Goal: Transaction & Acquisition: Book appointment/travel/reservation

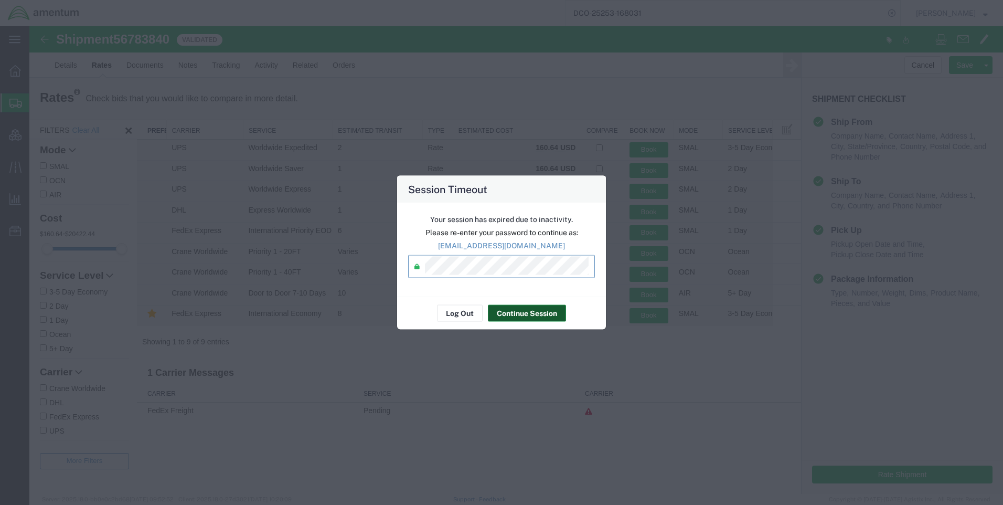
click at [507, 311] on button "Continue Session" at bounding box center [527, 313] width 78 height 17
click at [509, 311] on button "Continue Session" at bounding box center [527, 313] width 78 height 17
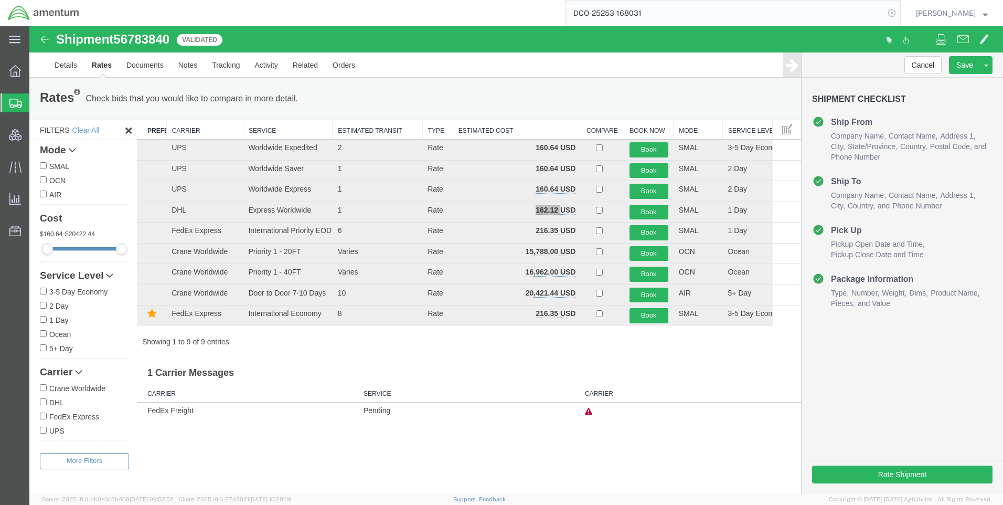
click at [900, 11] on icon at bounding box center [892, 13] width 15 height 15
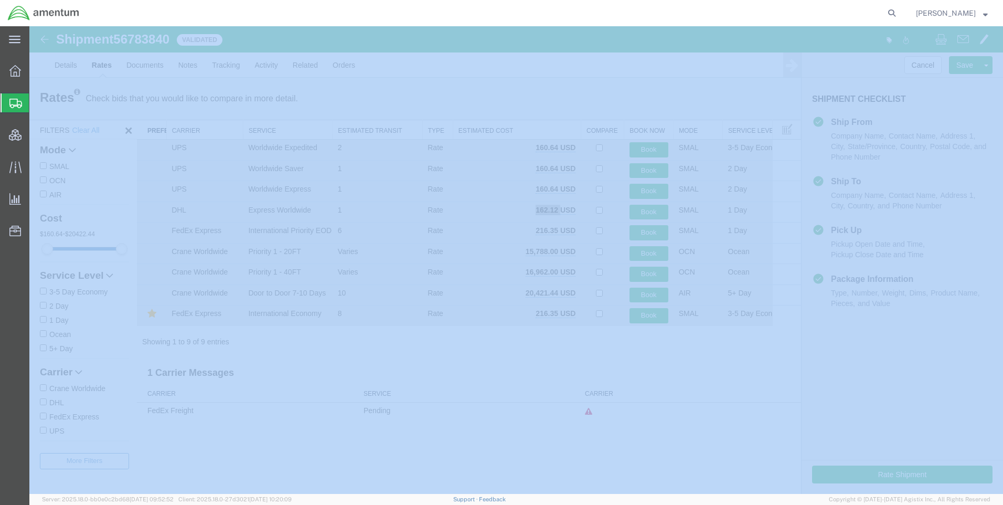
click at [900, 11] on icon at bounding box center [892, 13] width 15 height 15
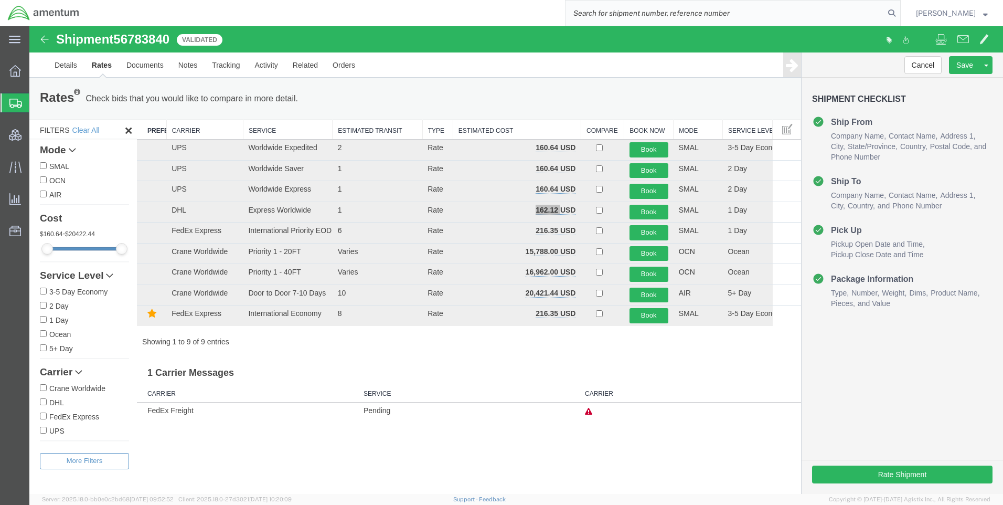
click at [693, 13] on input "search" at bounding box center [725, 13] width 319 height 25
paste input "DCO-25254-168036"
type input "DCO-25254-168036"
click at [900, 11] on icon at bounding box center [892, 13] width 15 height 15
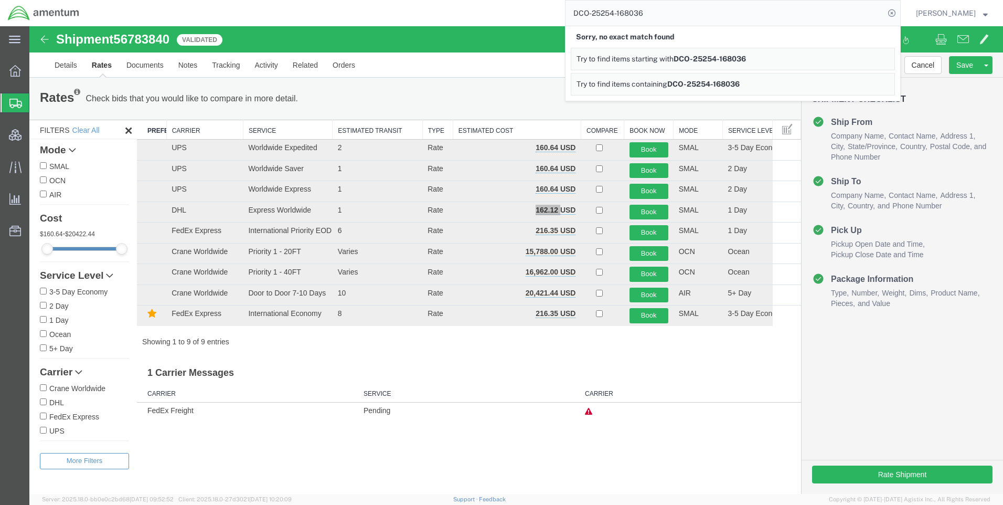
click at [900, 10] on icon at bounding box center [892, 13] width 15 height 15
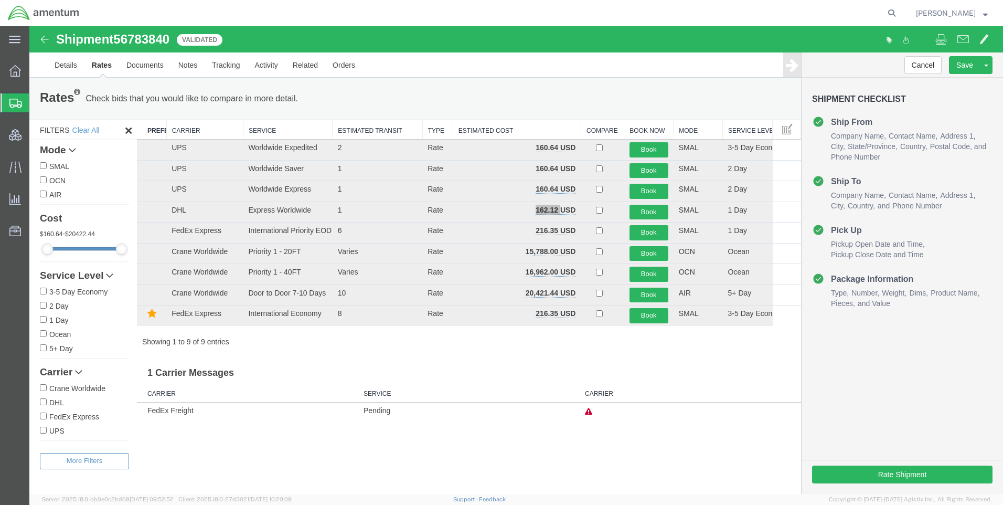
click at [900, 10] on icon at bounding box center [892, 13] width 15 height 15
paste input "DCO-25254-168036"
type input "DCO-25254-168036"
click at [900, 10] on icon at bounding box center [892, 13] width 15 height 15
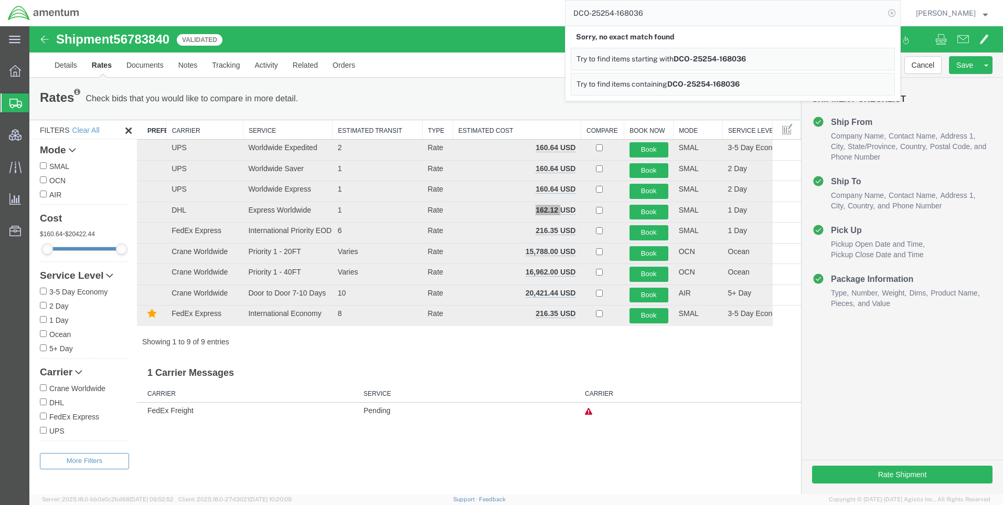
click at [900, 10] on icon at bounding box center [892, 13] width 15 height 15
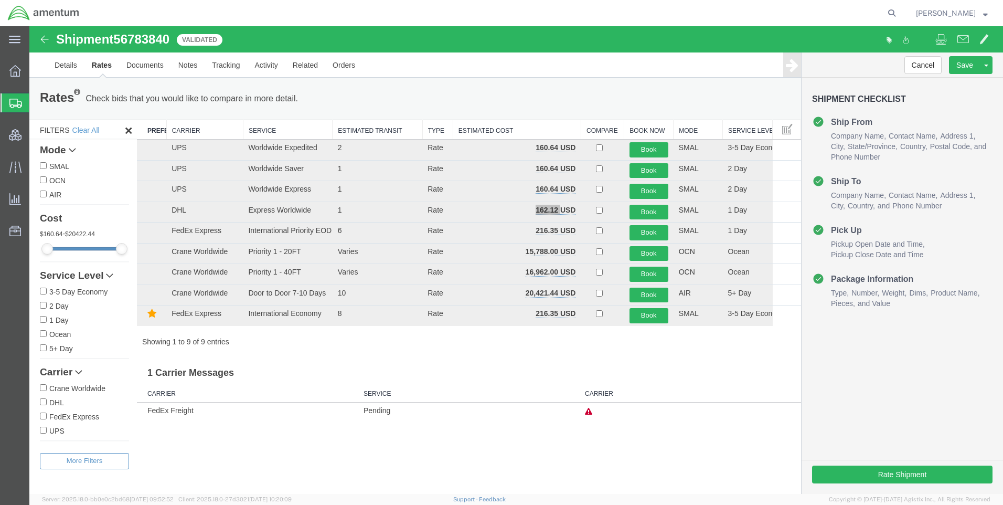
click at [900, 10] on icon at bounding box center [892, 13] width 15 height 15
paste input "Camp Arifjan"
type input "Camp Arifjan"
drag, startPoint x: 666, startPoint y: 18, endPoint x: 543, endPoint y: 22, distance: 122.9
click at [543, 22] on div "Camp Arifjan" at bounding box center [494, 13] width 814 height 26
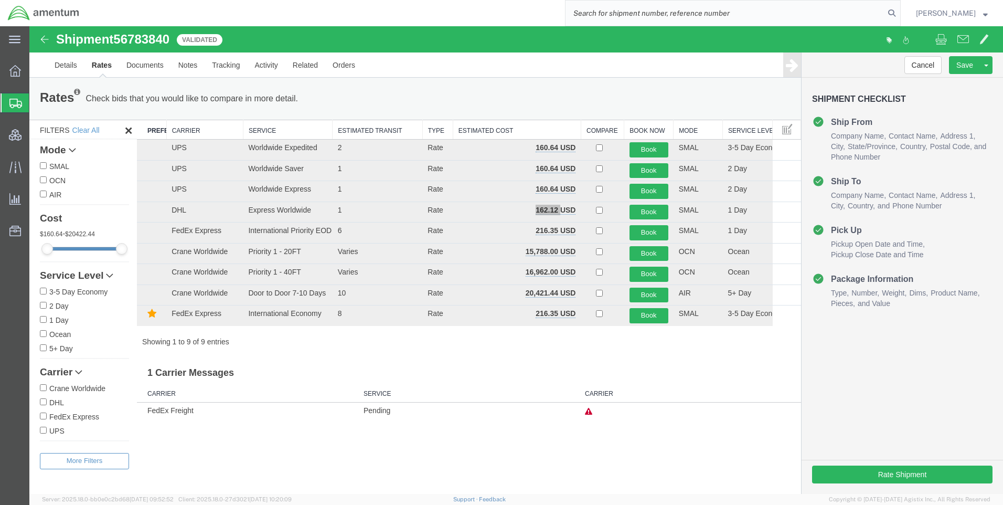
drag, startPoint x: 902, startPoint y: 13, endPoint x: 826, endPoint y: 20, distance: 76.4
click at [900, 12] on icon at bounding box center [892, 13] width 15 height 15
paste input "DCO-25254-168036"
click at [898, 12] on icon at bounding box center [892, 13] width 15 height 15
type input "DCO-25254-168036"
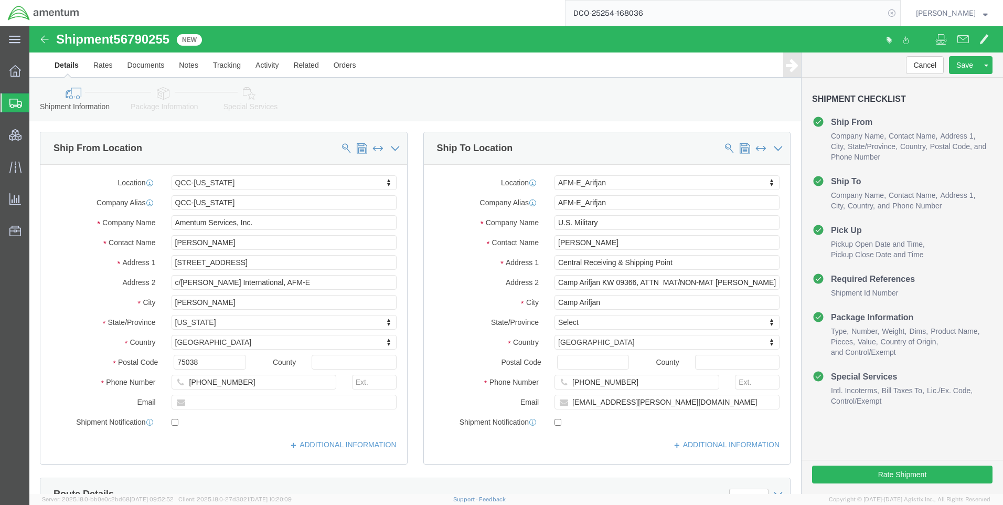
select select "42668"
select select "58431"
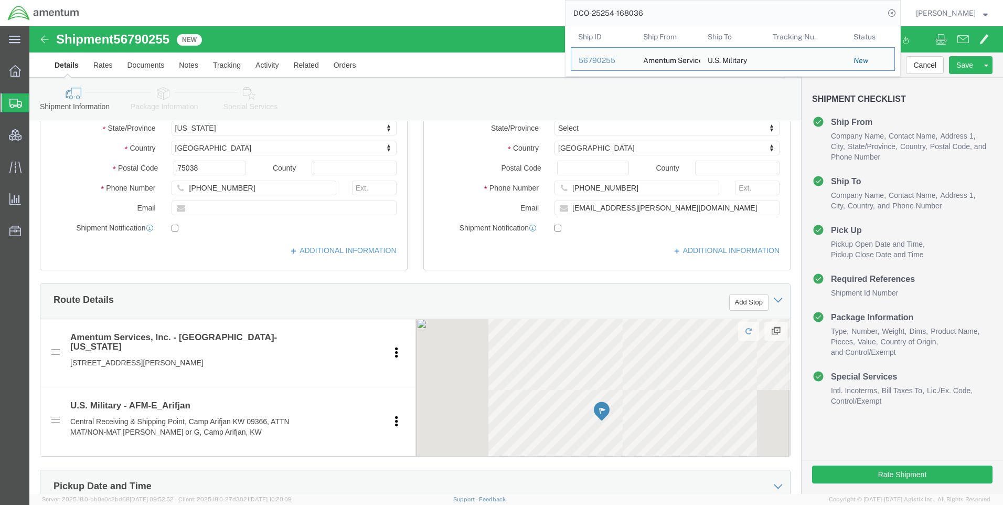
scroll to position [420, 0]
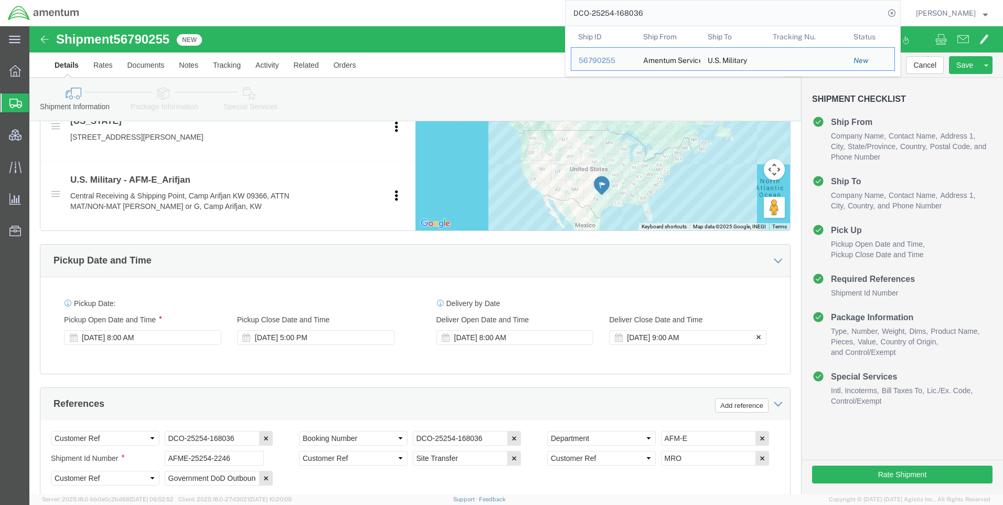
drag, startPoint x: 553, startPoint y: 310, endPoint x: 659, endPoint y: 312, distance: 106.0
click icon
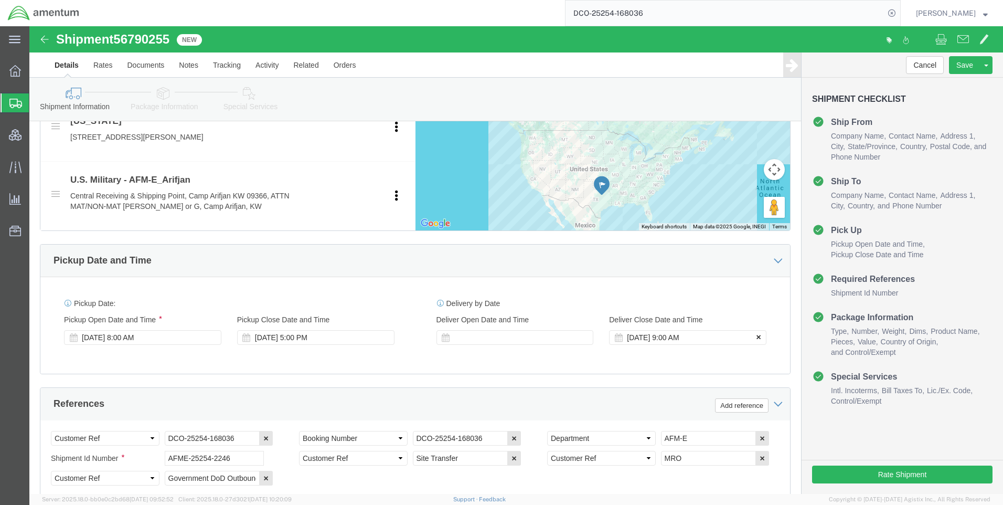
click icon
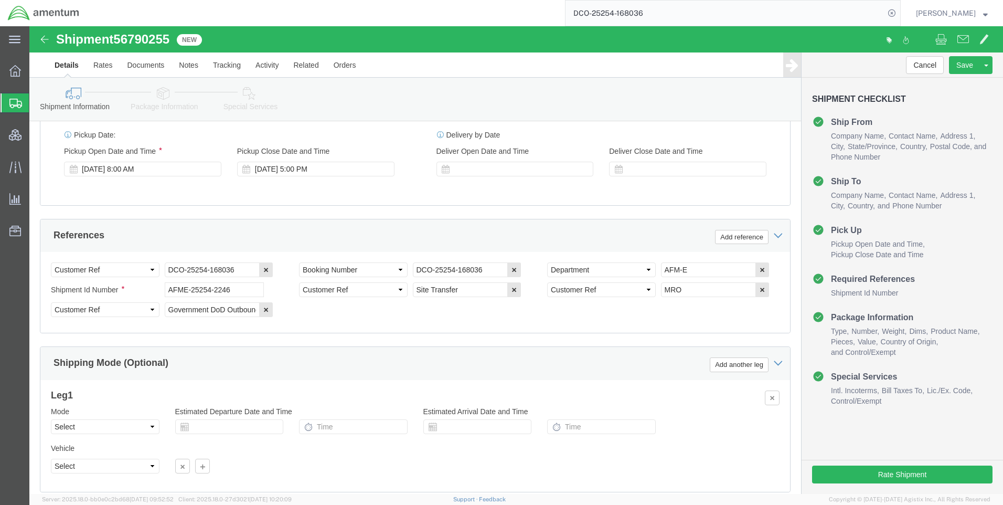
scroll to position [662, 0]
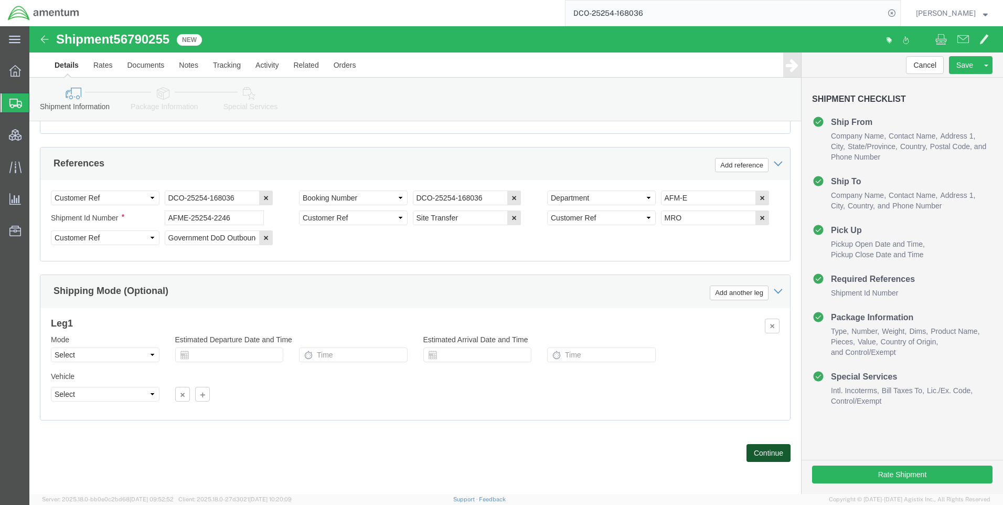
click button "Continue"
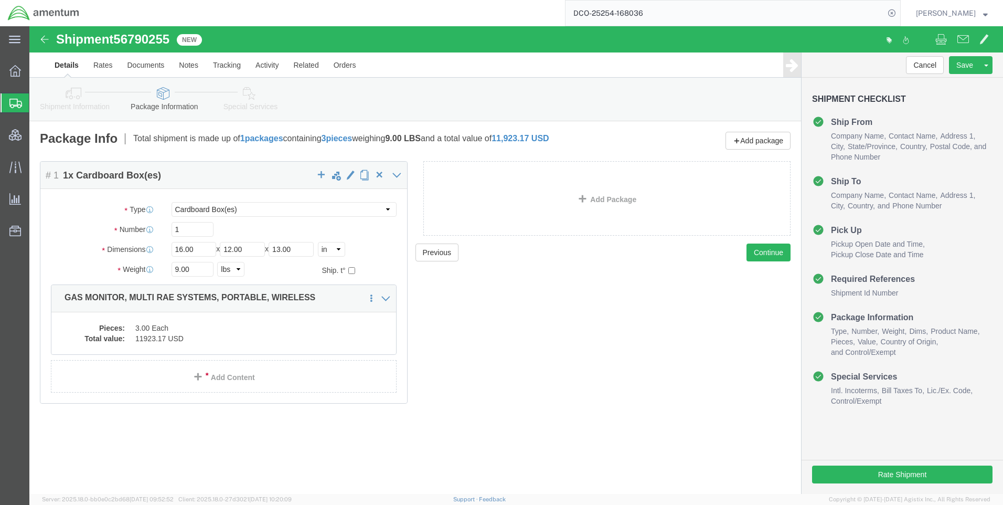
click icon
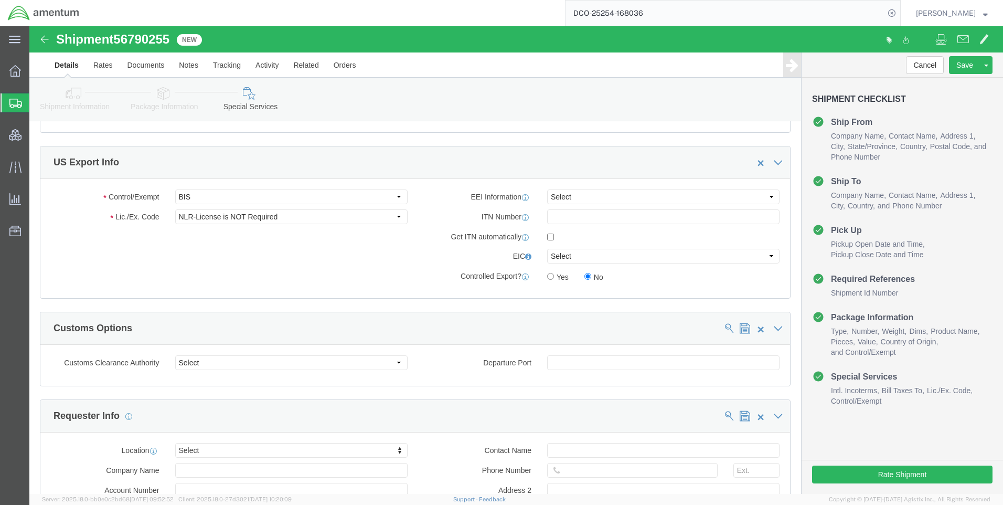
scroll to position [787, 0]
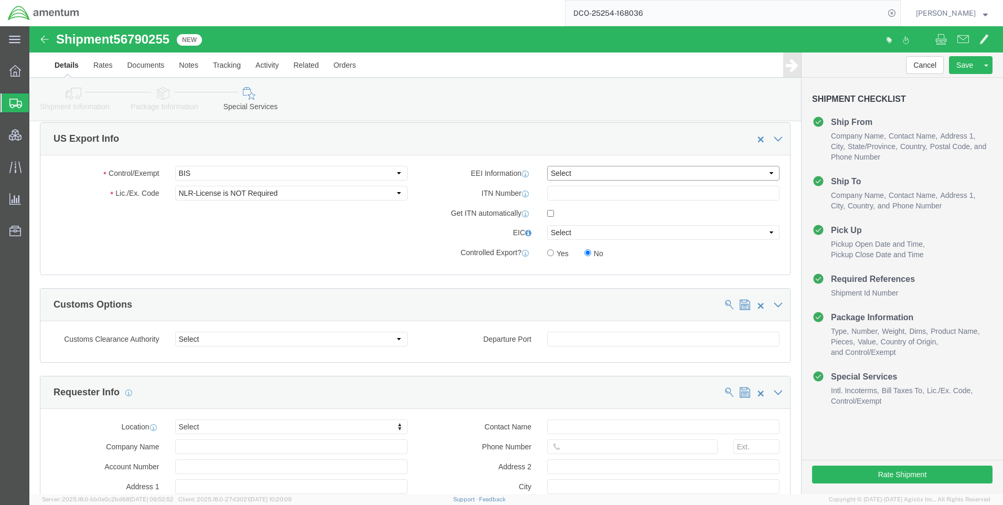
drag, startPoint x: 527, startPoint y: 151, endPoint x: 541, endPoint y: 156, distance: 14.1
click select "Select AES-Direct EEI Carrier File EEI EEI Exempt"
click div "Control/Exempt Select ATF BIS DEA EPA FDA FTR ITAR OFAC Other (OPA) Lic./Ex. Co…"
drag, startPoint x: 570, startPoint y: 145, endPoint x: 572, endPoint y: 154, distance: 8.5
click select "Select AES-Direct EEI Carrier File EEI EEI Exempt"
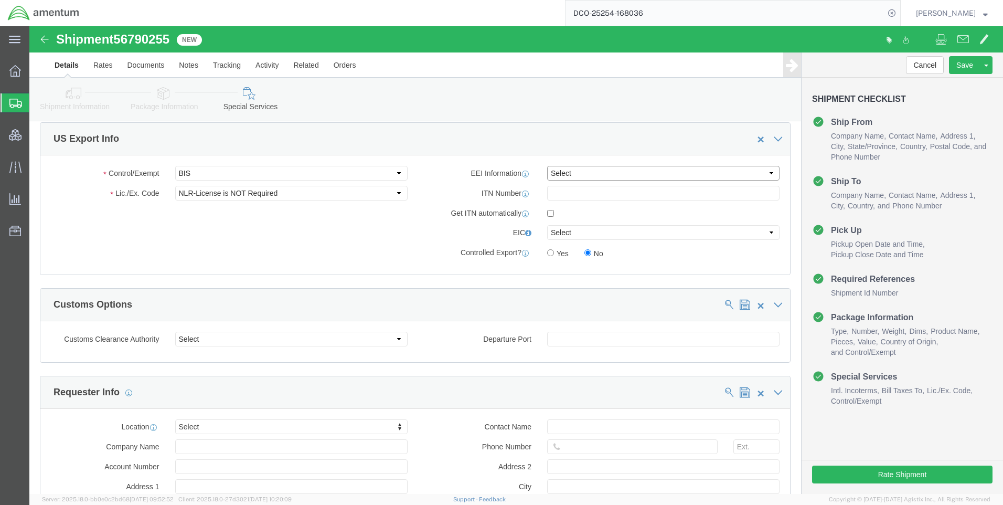
select select "CFIL"
click select "Select AES-Direct EEI Carrier File EEI EEI Exempt"
click button "Rate Shipment"
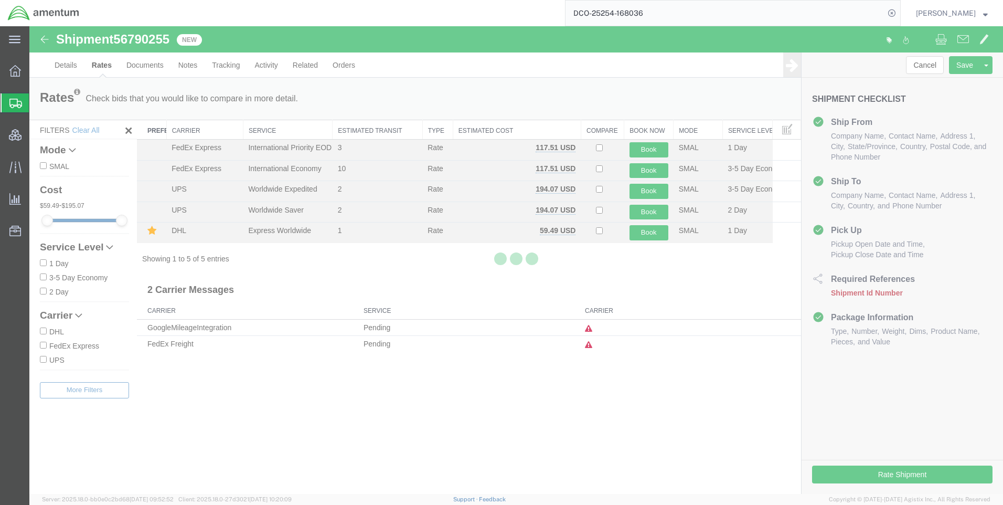
scroll to position [0, 0]
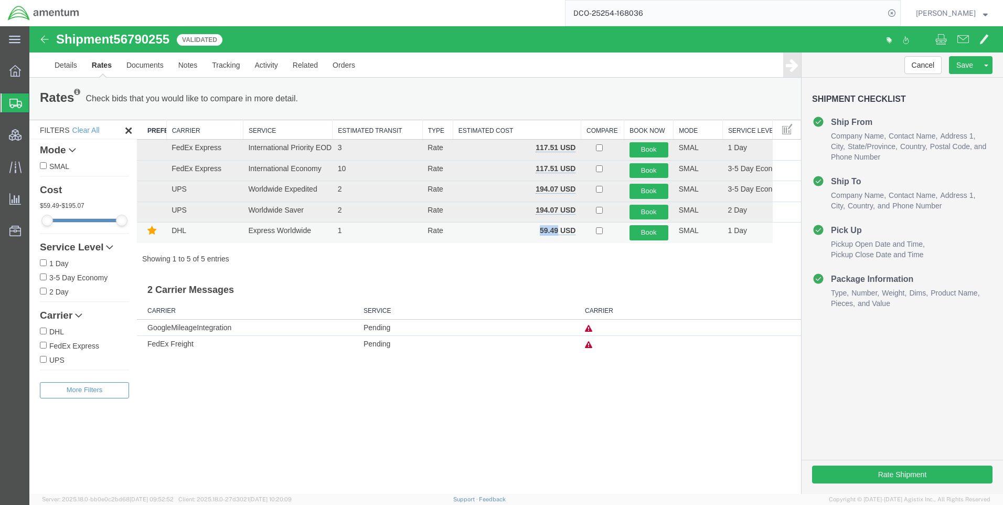
drag, startPoint x: 558, startPoint y: 230, endPoint x: 536, endPoint y: 227, distance: 22.3
click at [536, 227] on td "59.49 USD" at bounding box center [517, 233] width 128 height 20
copy b "59.49"
click at [897, 9] on icon at bounding box center [892, 13] width 15 height 15
click at [896, 9] on icon at bounding box center [892, 13] width 15 height 15
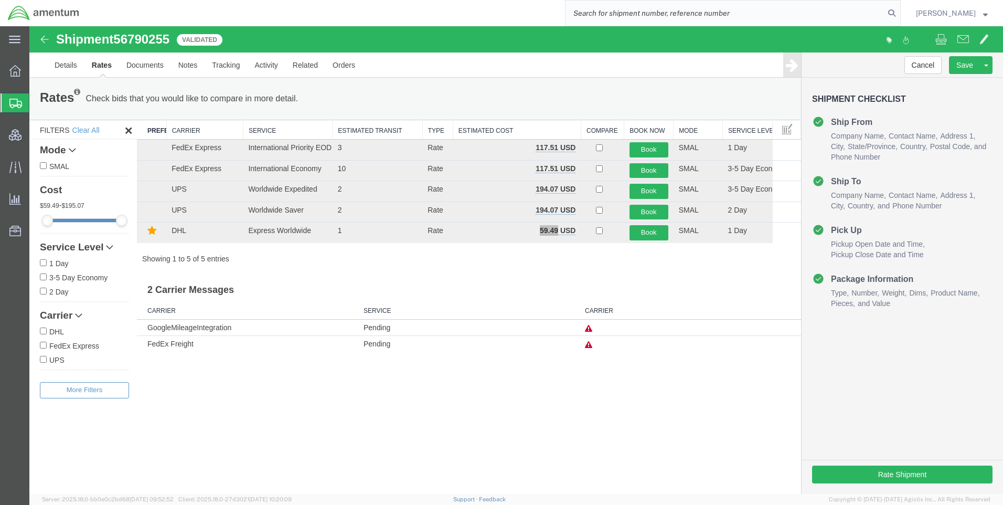
paste input "DCO-25253-168031"
click at [896, 8] on icon at bounding box center [892, 13] width 15 height 15
type input "DCO-25253-168031"
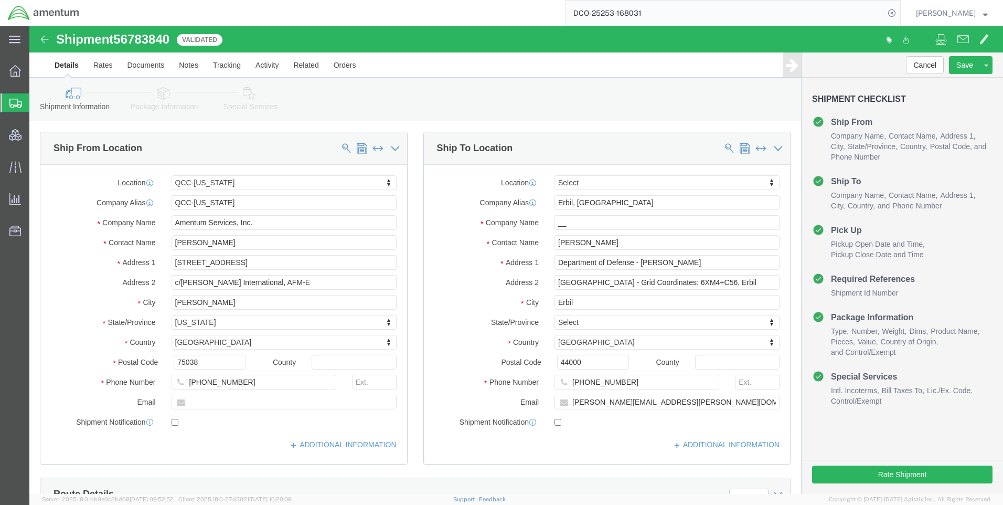
select select "42668"
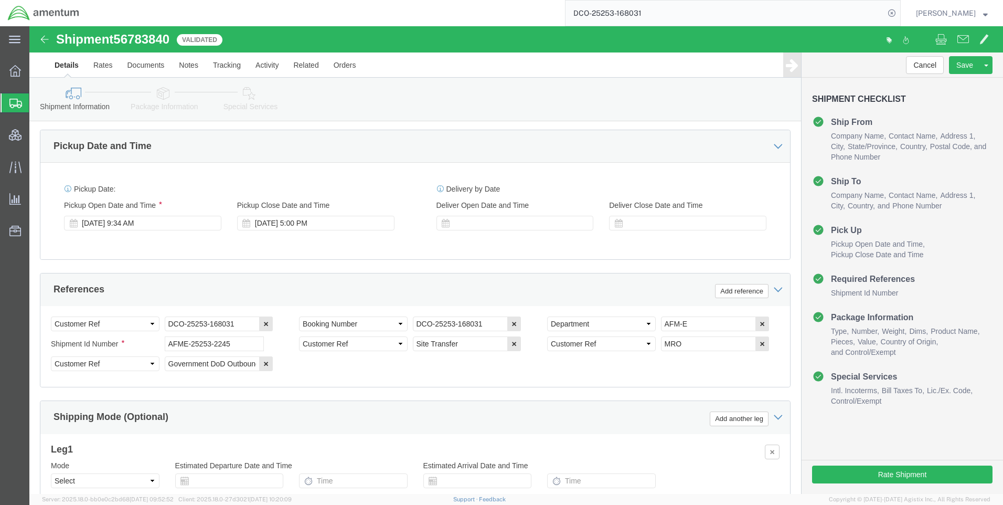
scroll to position [662, 0]
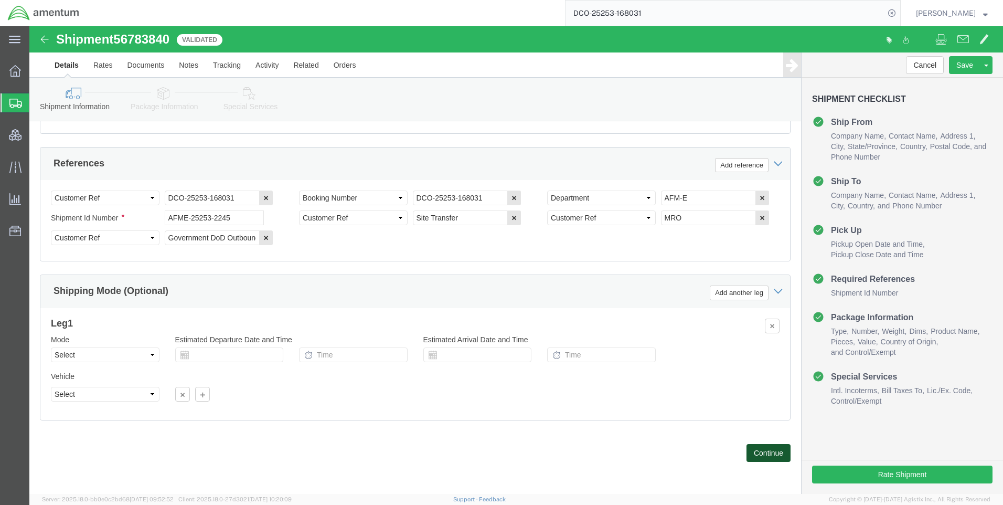
click button "Continue"
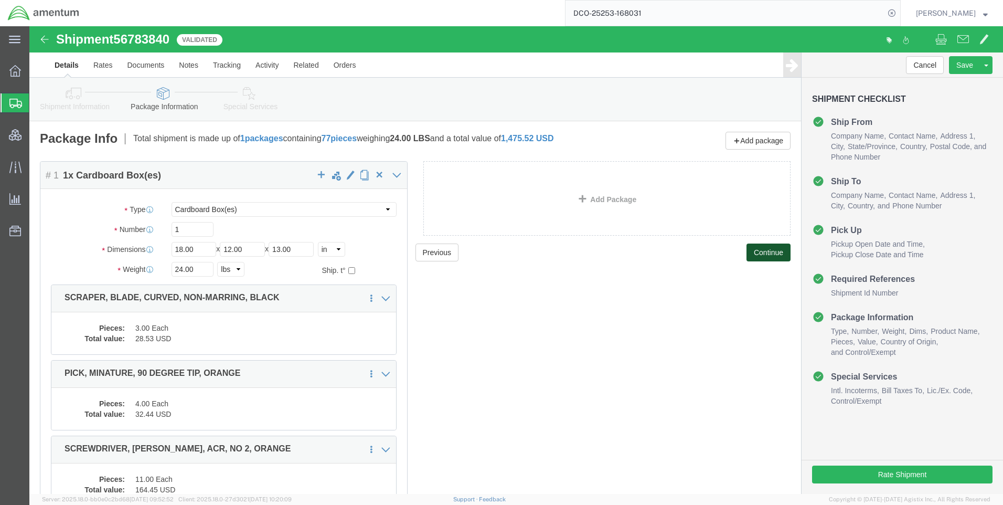
click button "Continue"
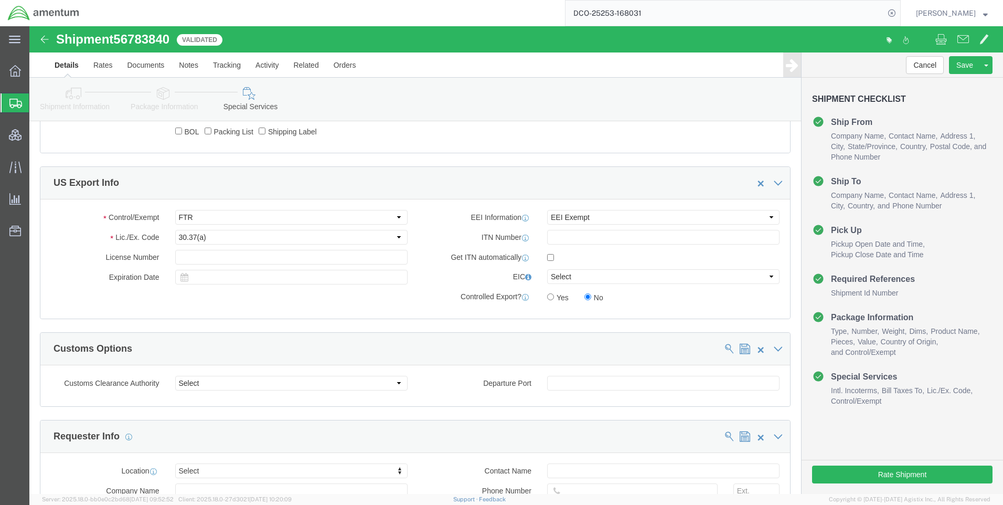
scroll to position [840, 0]
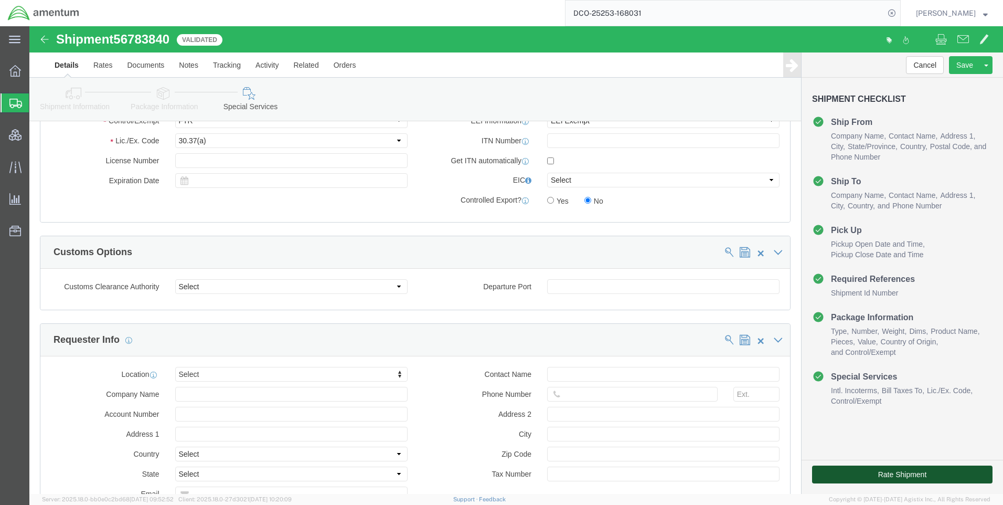
click button "Rate Shipment"
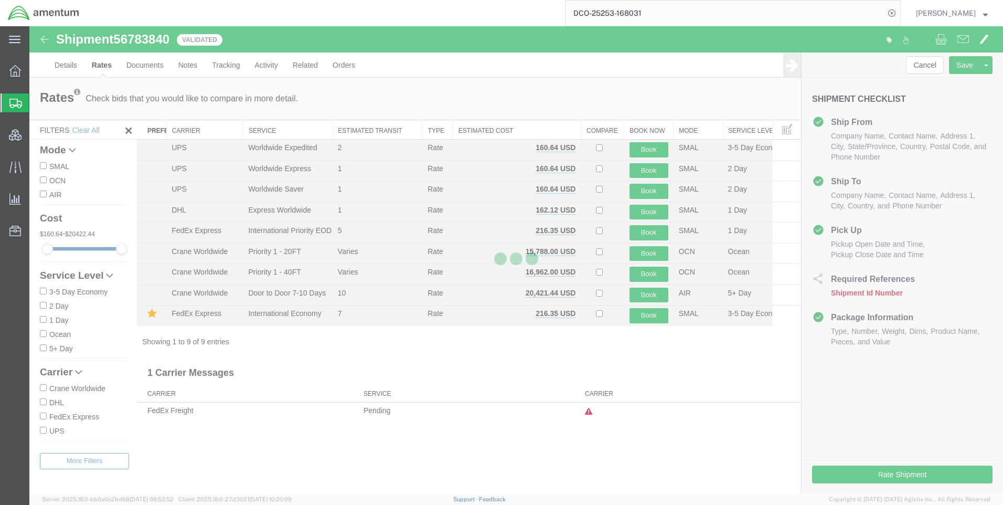
scroll to position [0, 0]
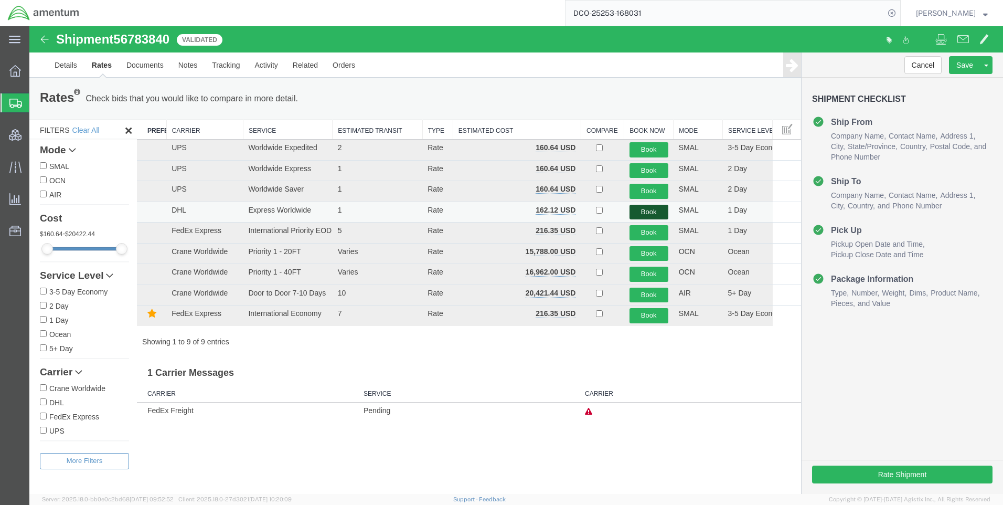
click at [652, 212] on button "Book" at bounding box center [649, 212] width 39 height 15
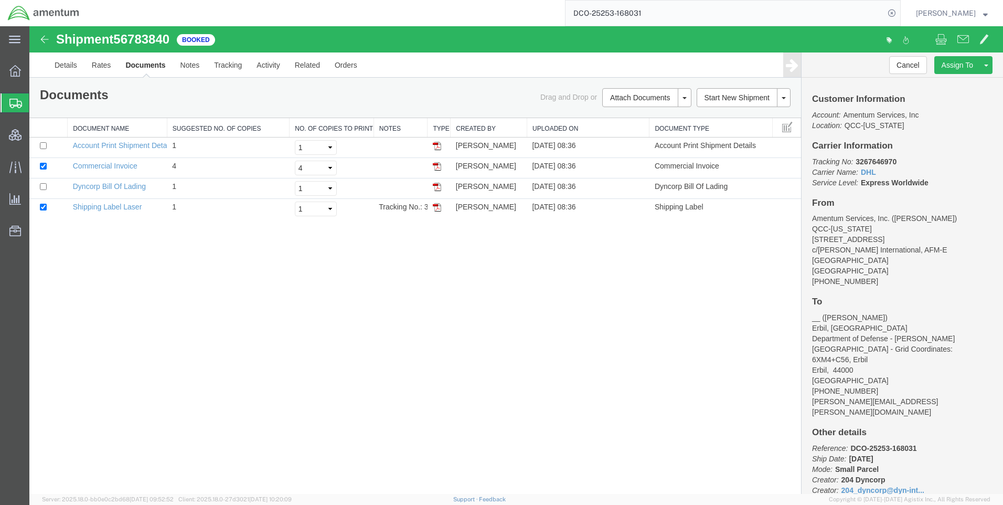
click at [144, 35] on span "56783840" at bounding box center [141, 39] width 56 height 14
copy span "56783840"
click at [109, 64] on link "Rates" at bounding box center [101, 64] width 34 height 25
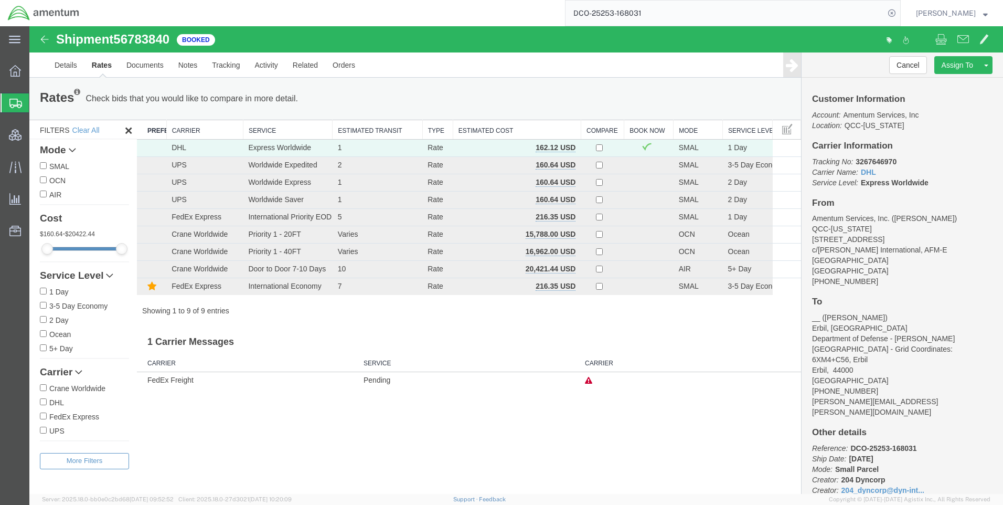
click at [885, 163] on b "3267646970" at bounding box center [876, 161] width 41 height 8
click at [886, 161] on b "3267646970" at bounding box center [876, 161] width 41 height 8
copy b "3267646970"
click at [900, 12] on icon at bounding box center [892, 13] width 15 height 15
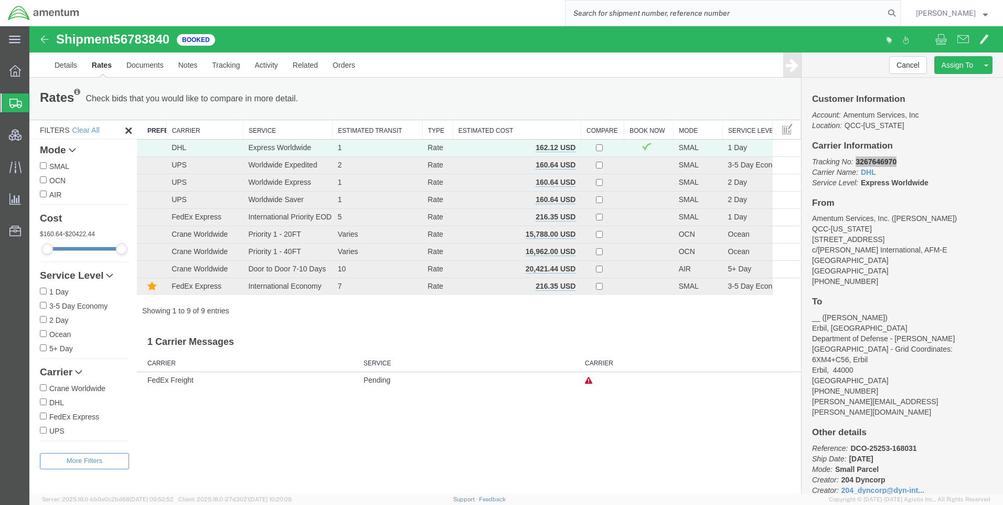
paste input "DCO-25254-168036"
type input "DCO-25254-168036"
click at [900, 9] on icon at bounding box center [892, 13] width 15 height 15
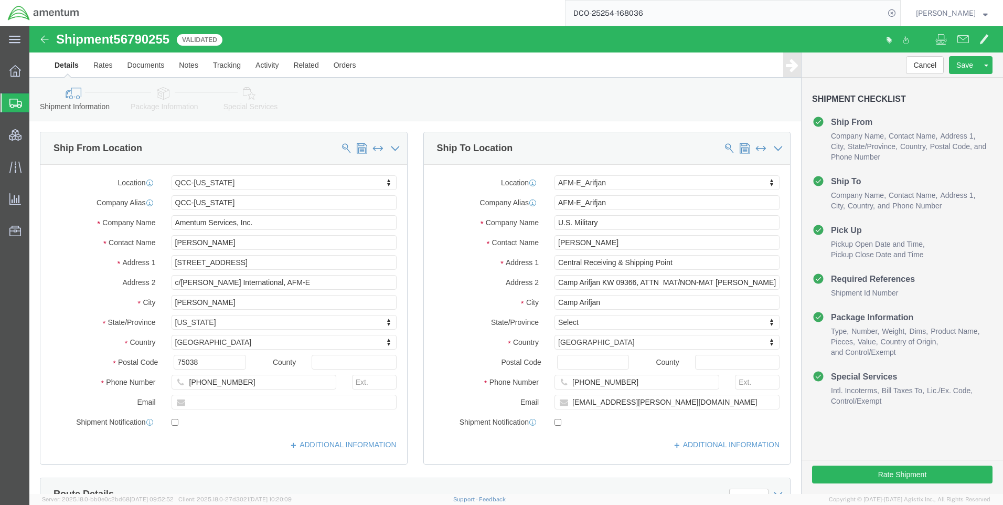
select select "42668"
select select "58431"
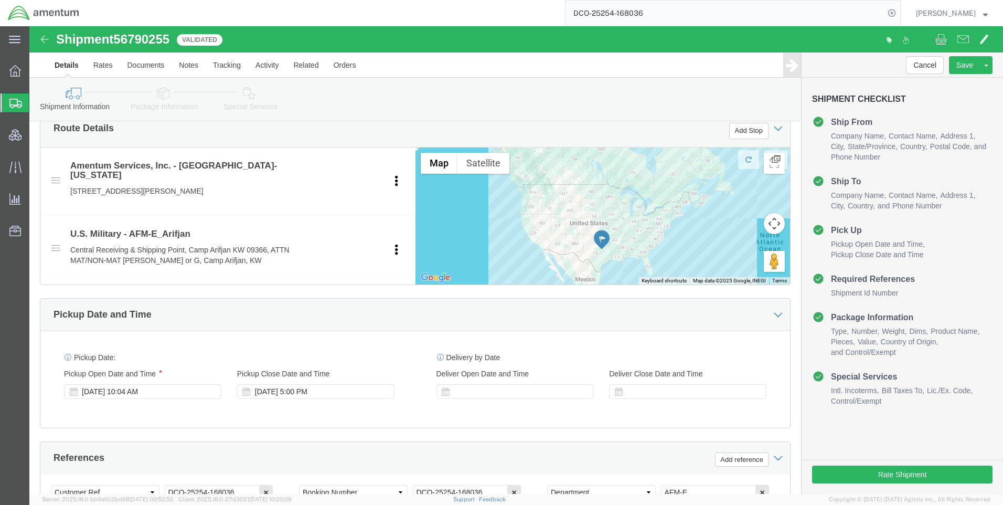
scroll to position [347, 0]
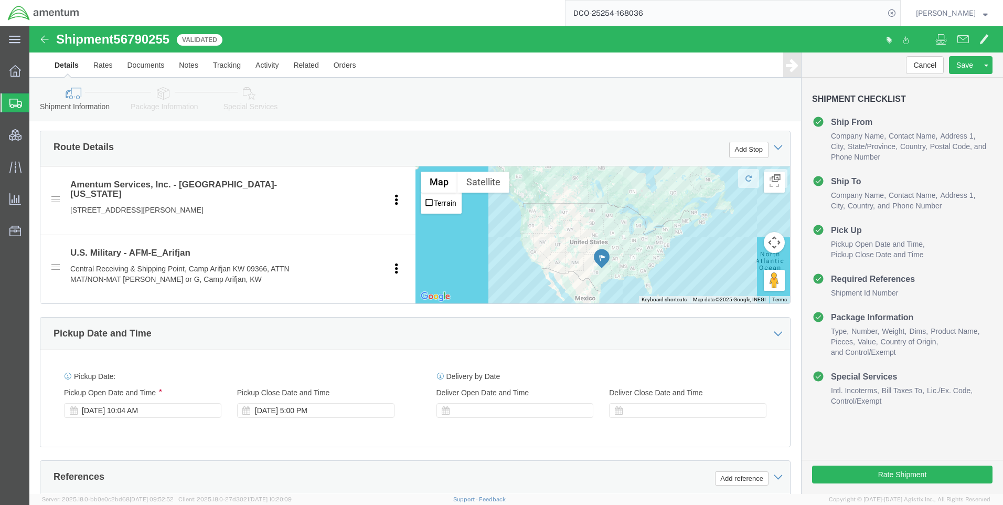
click link "Special Services"
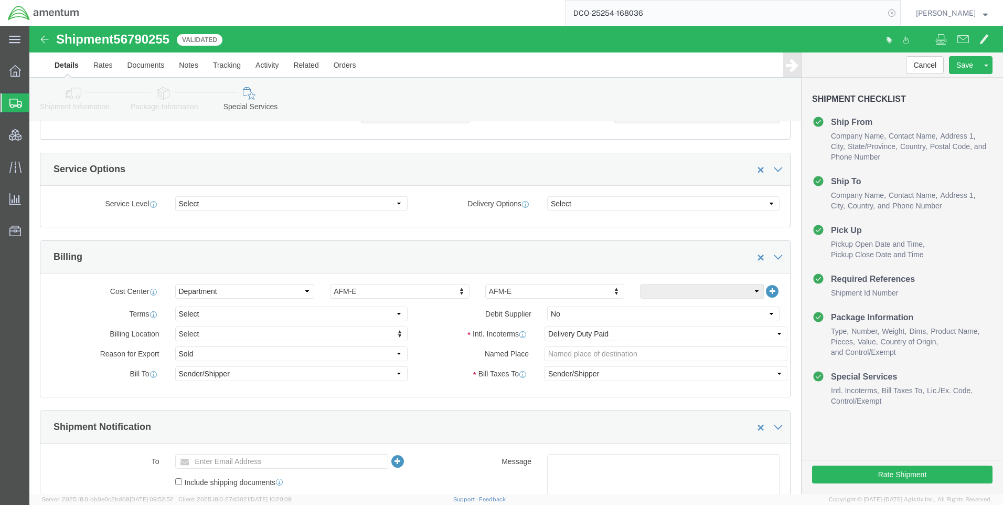
click at [899, 10] on icon at bounding box center [892, 13] width 15 height 15
paste input "DCO-25254-168036"
click at [900, 9] on icon at bounding box center [892, 13] width 15 height 15
type input "DCO-25254-168036"
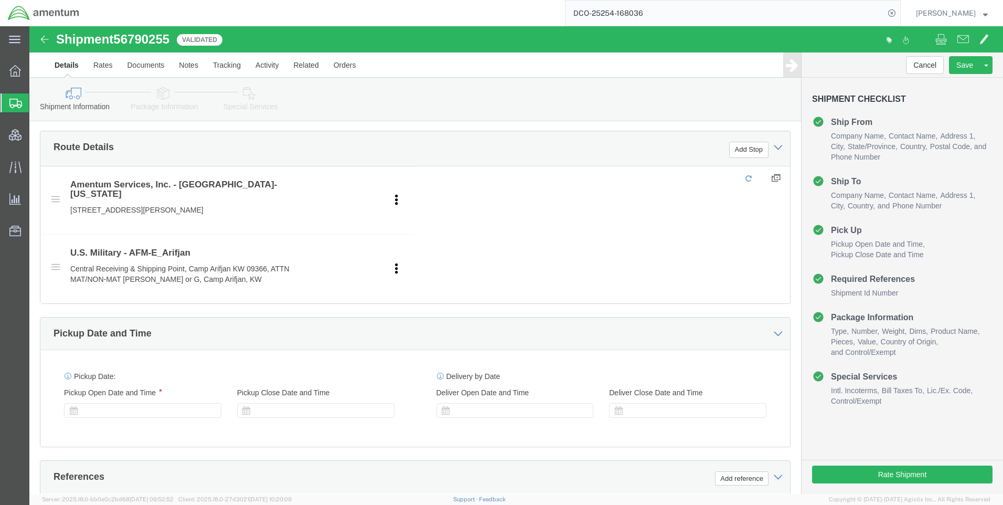
select select "42668"
select select "58431"
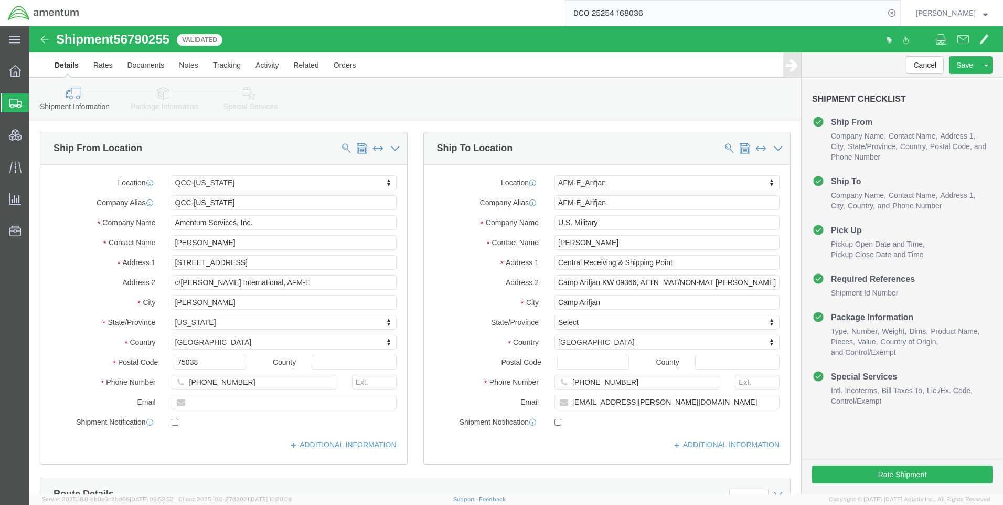
click icon
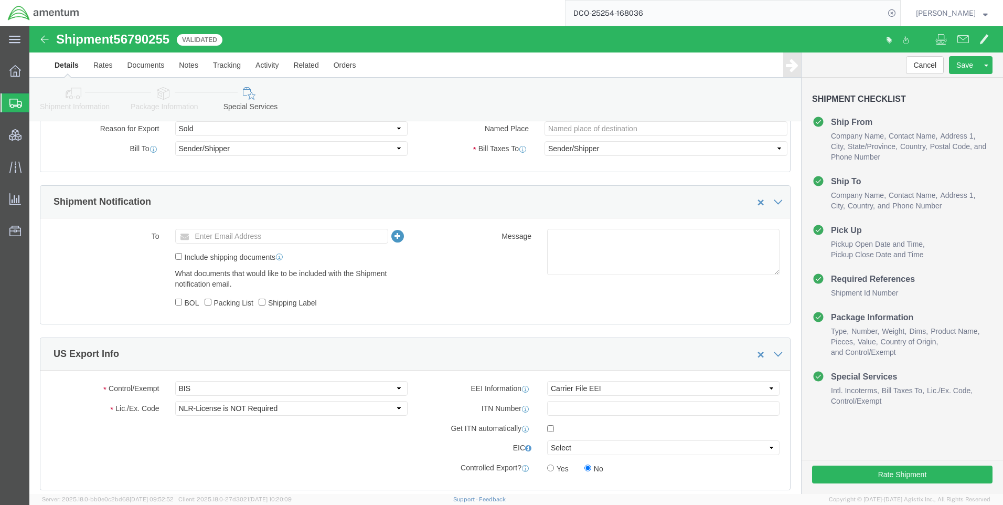
scroll to position [577, 0]
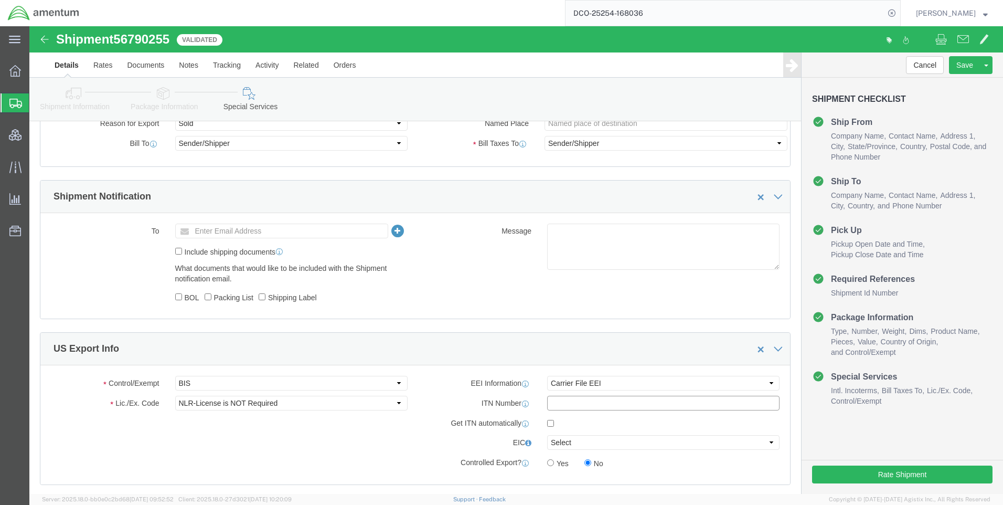
paste input "X20250911235075"
type input "X20250911235075"
click select "Select AES-Direct EEI Carrier File EEI EEI Exempt"
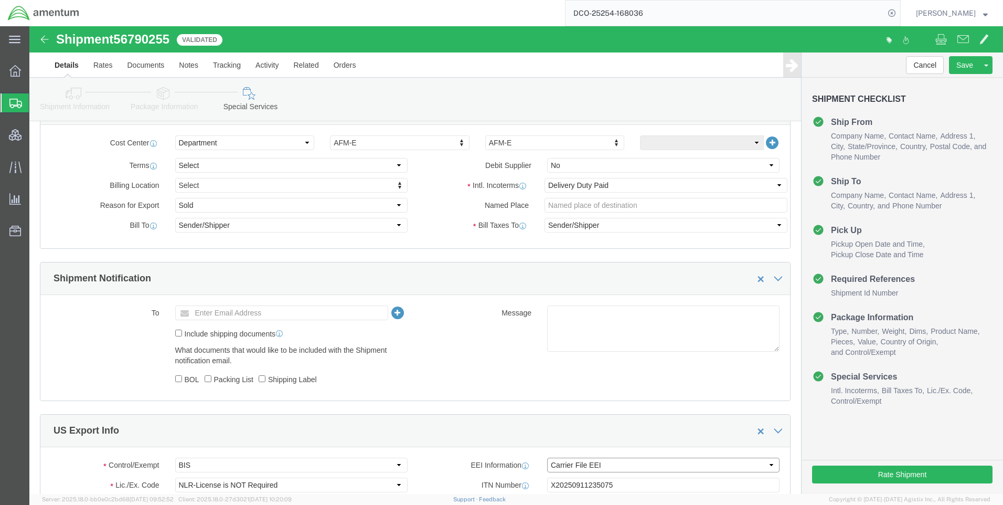
scroll to position [682, 0]
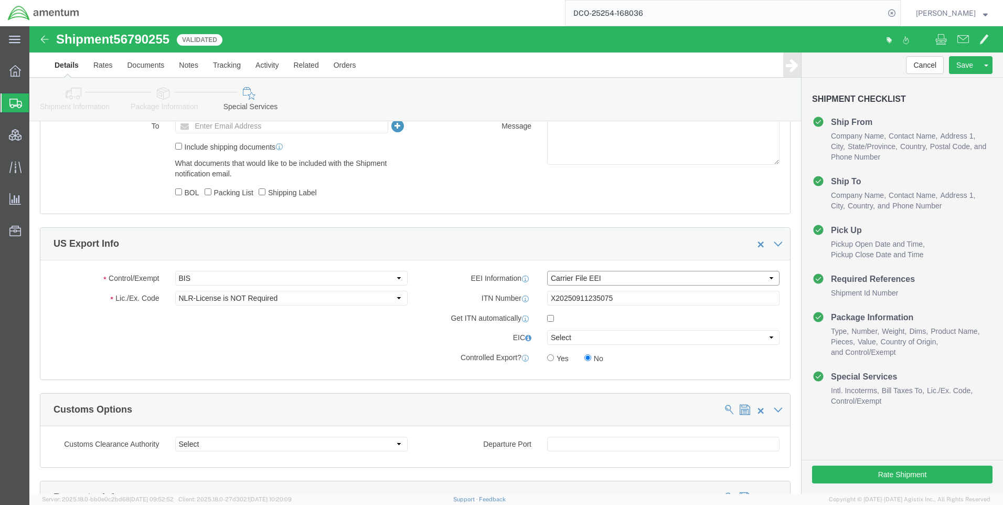
click select "Select AES-Direct EEI Carrier File EEI EEI Exempt"
select select "AESD"
click select "Select AES-Direct EEI Carrier File EEI EEI Exempt"
click button "Rate Shipment"
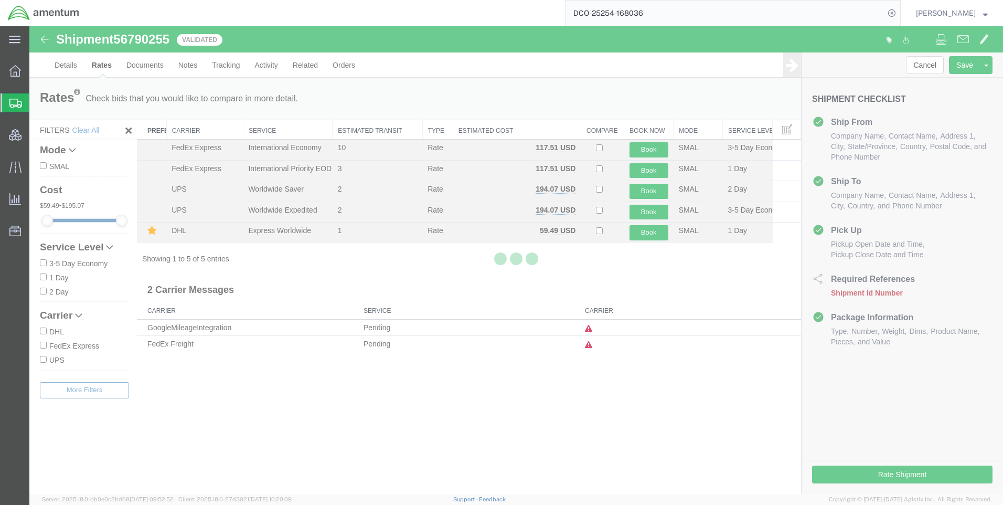
scroll to position [0, 0]
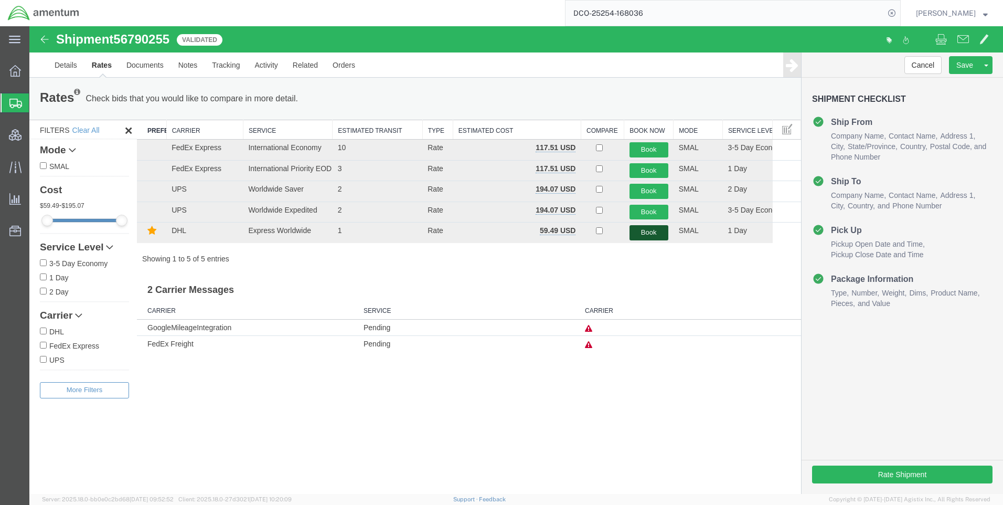
click at [642, 231] on button "Book" at bounding box center [649, 232] width 39 height 15
